Goal: Information Seeking & Learning: Find specific fact

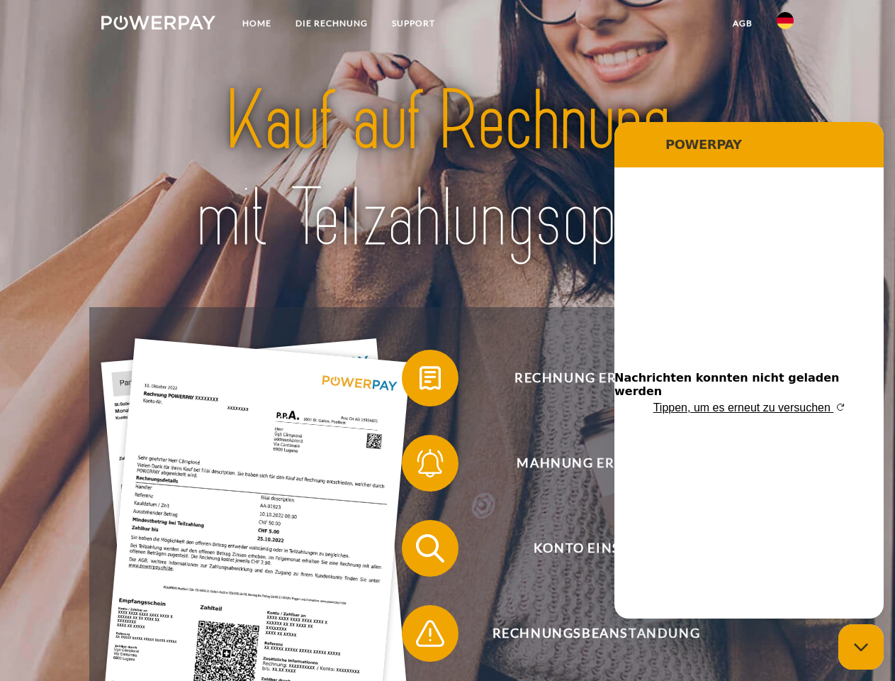
click at [158, 25] on img at bounding box center [158, 23] width 114 height 14
click at [786, 25] on img at bounding box center [785, 20] width 17 height 17
click at [742, 23] on link "agb" at bounding box center [743, 24] width 44 height 26
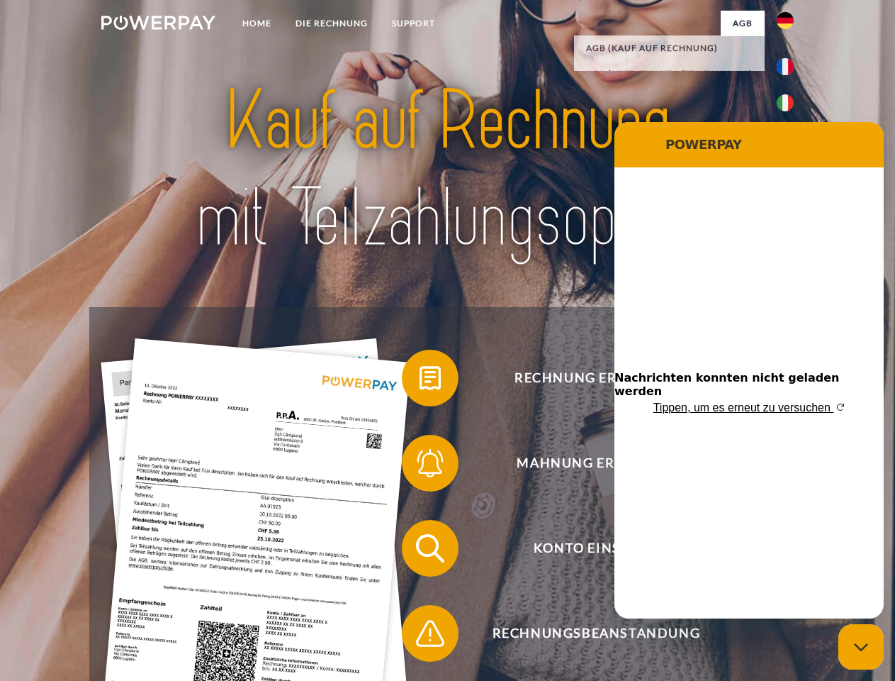
click at [420, 381] on span at bounding box center [409, 377] width 71 height 71
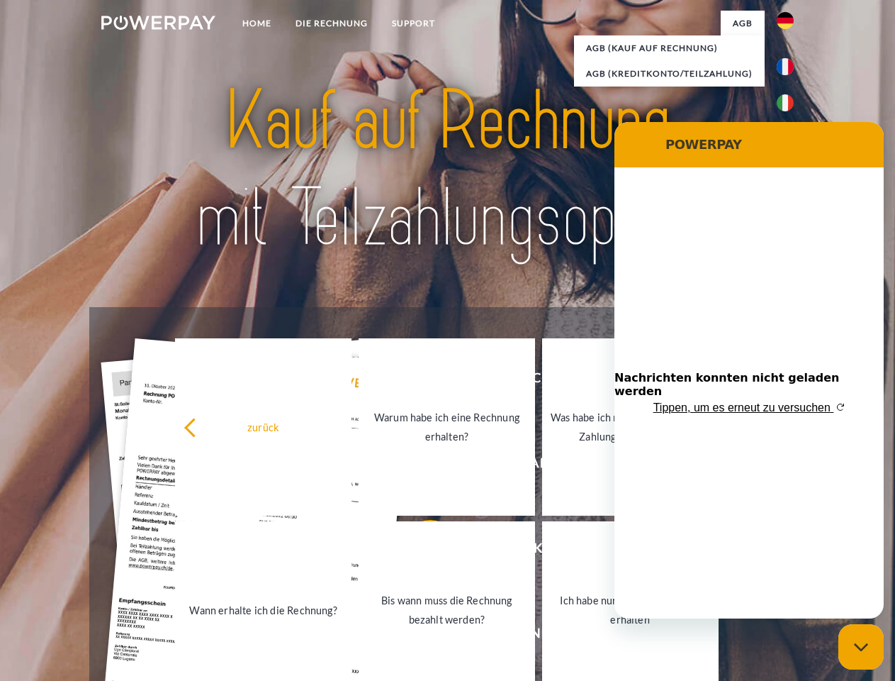
click at [420, 466] on div "zurück Warum habe ich eine Rechnung erhalten? Was habe ich noch offen, ist mein…" at bounding box center [447, 518] width 573 height 366
click at [420, 551] on link "Bis wann muss die Rechnung bezahlt werden?" at bounding box center [447, 609] width 177 height 177
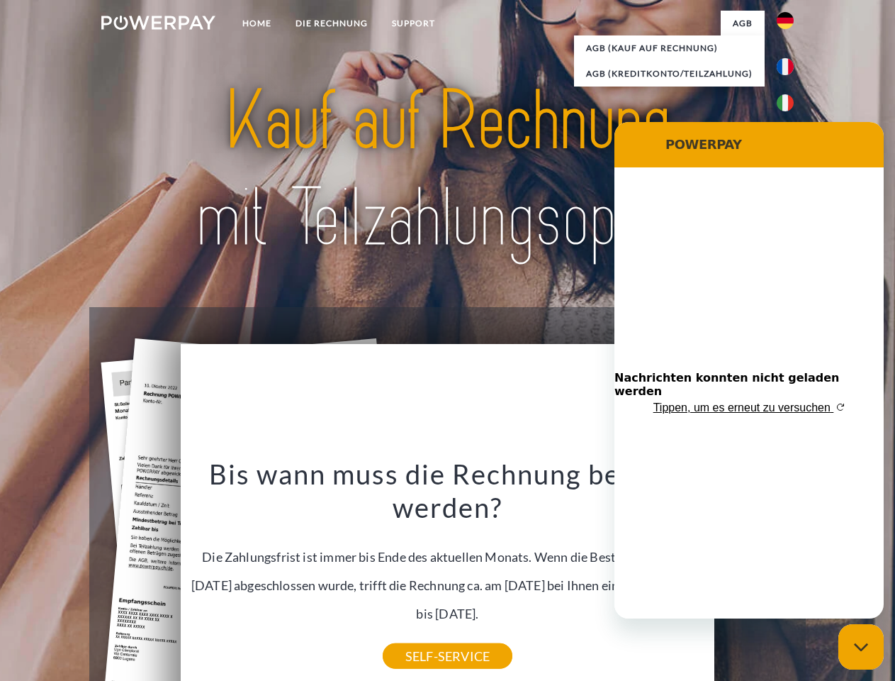
click at [420, 636] on div "Bis wann muss die Rechnung bezahlt werden? Die Zahlungsfrist ist immer bis Ende…" at bounding box center [448, 556] width 518 height 199
click at [861, 647] on icon "Messaging-Fenster schließen" at bounding box center [861, 646] width 15 height 9
